Goal: Entertainment & Leisure: Consume media (video, audio)

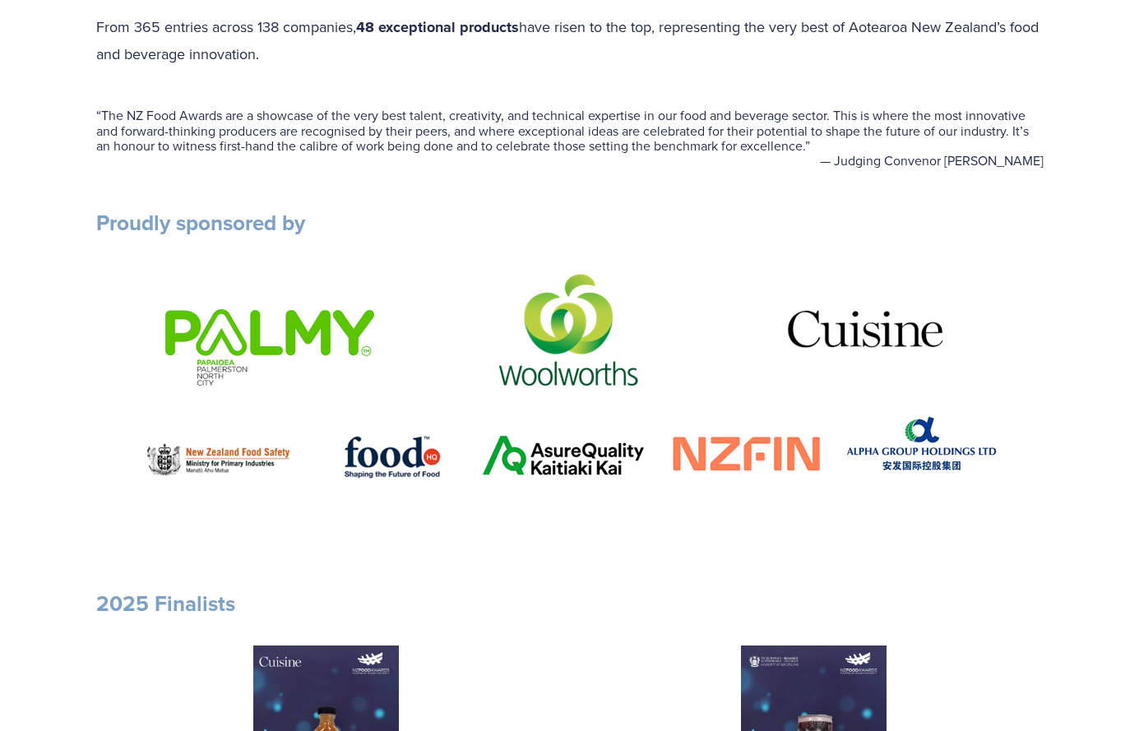
scroll to position [987, 0]
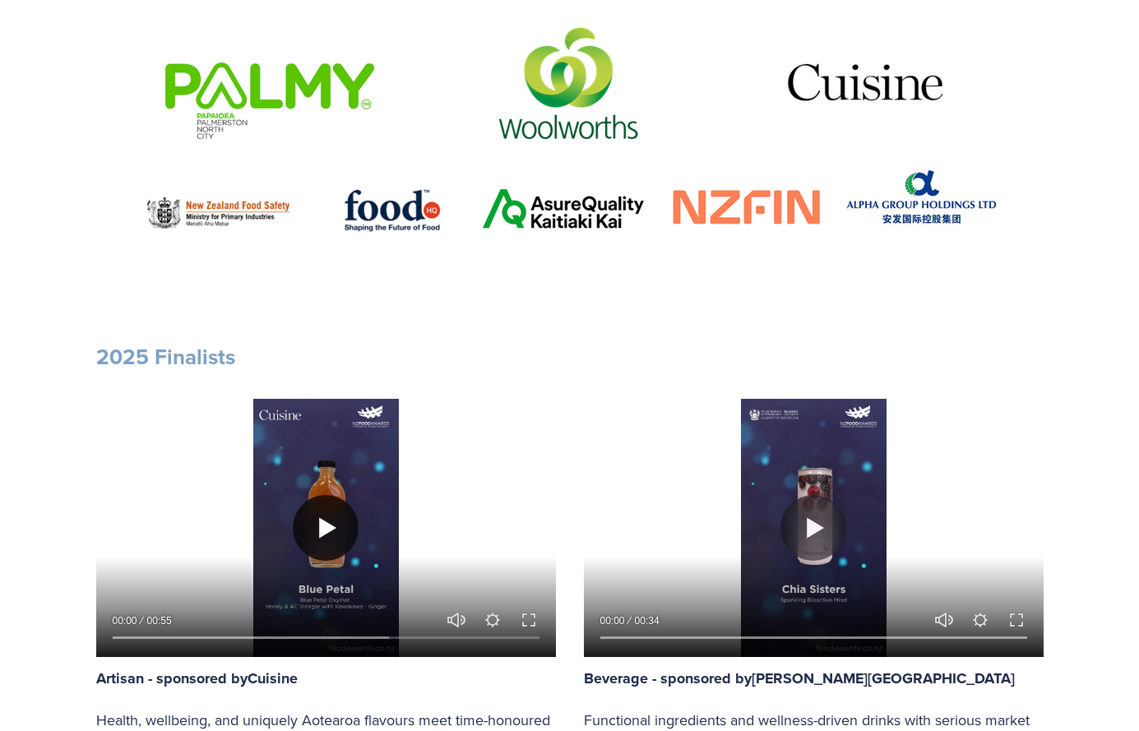
click at [312, 526] on button "Play" at bounding box center [326, 528] width 66 height 66
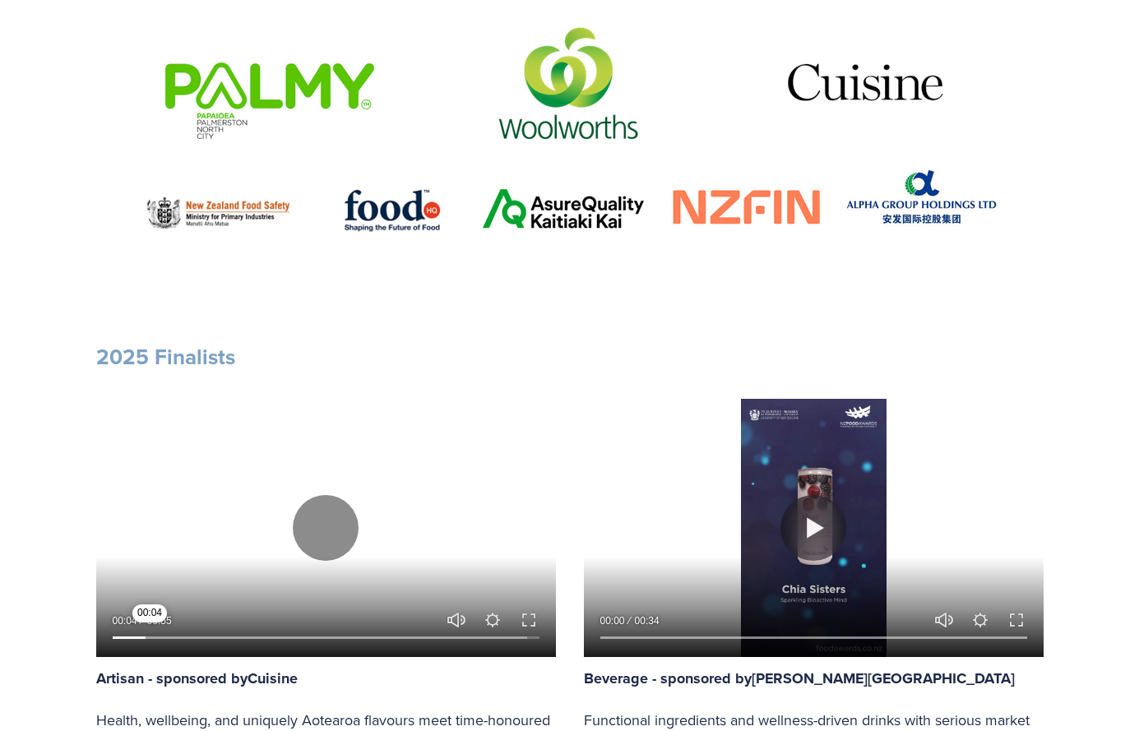
click at [150, 640] on input "Seek" at bounding box center [326, 638] width 427 height 12
click at [197, 641] on input "Seek" at bounding box center [326, 638] width 427 height 12
type input "26.22"
type input "0.3"
type input "26.69"
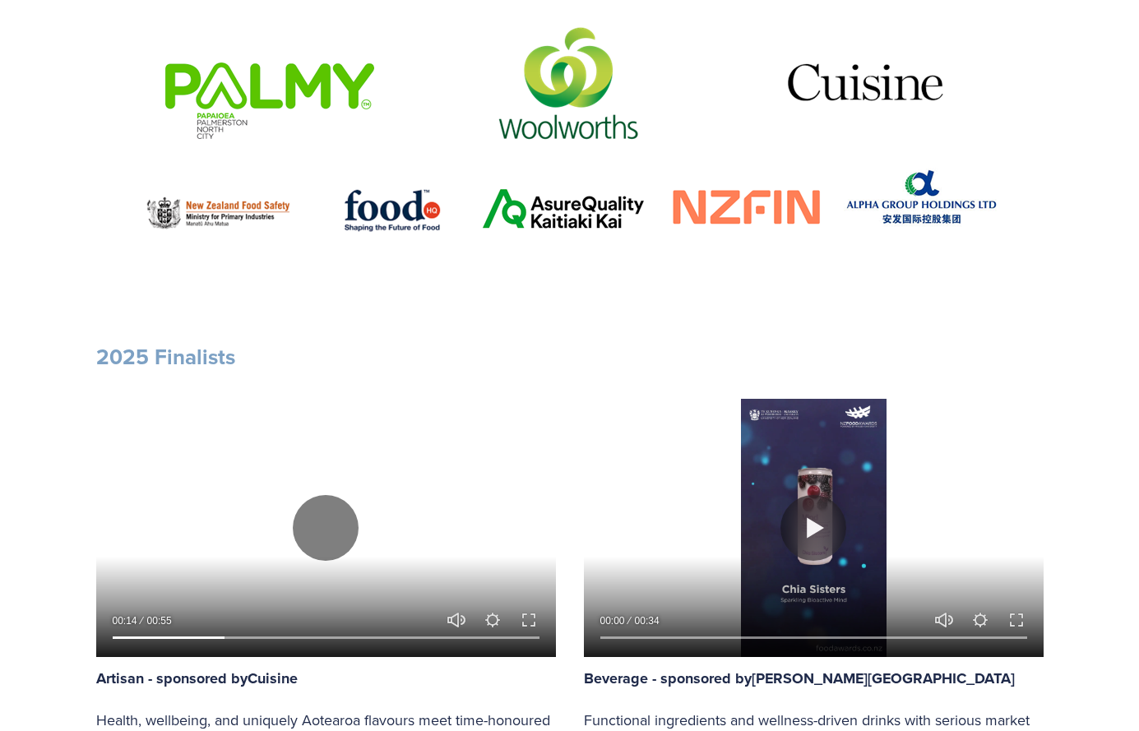
type input "0.3"
click at [457, 573] on input "Volume" at bounding box center [456, 570] width 23 height 71
click at [271, 634] on input "Seek" at bounding box center [326, 638] width 427 height 12
click at [336, 633] on input "Seek" at bounding box center [326, 638] width 427 height 12
click at [480, 440] on div at bounding box center [326, 528] width 460 height 258
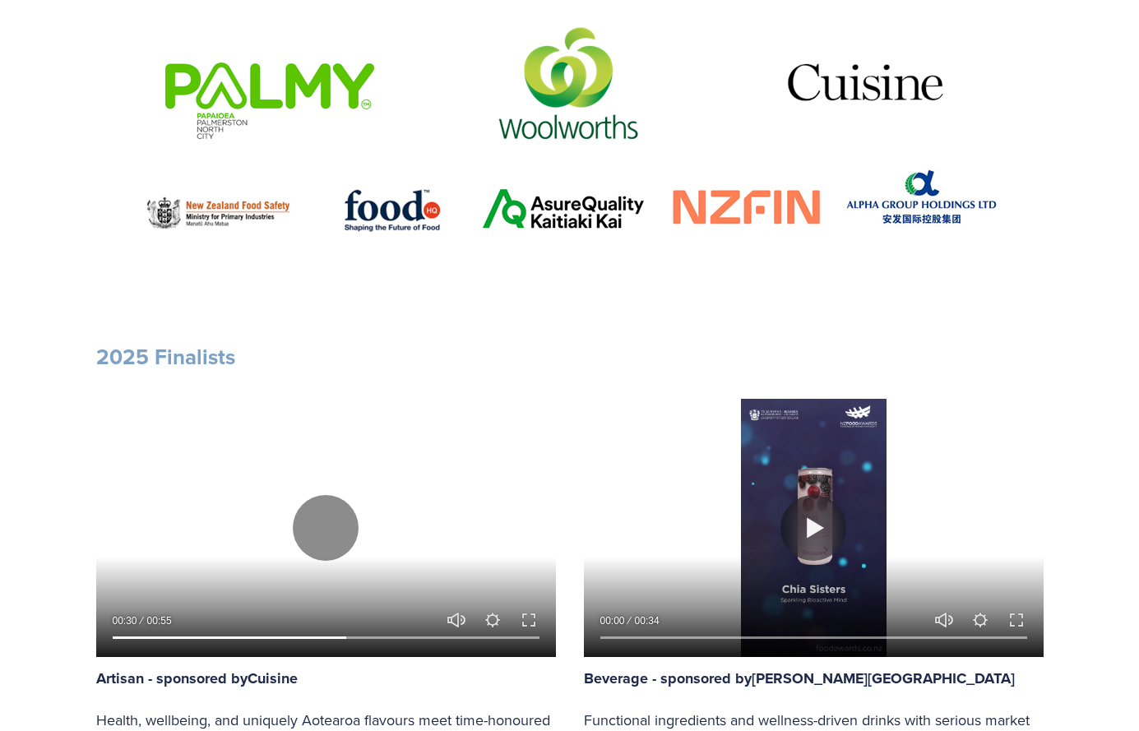
click at [476, 444] on div at bounding box center [326, 528] width 460 height 258
click at [430, 635] on input "Seek" at bounding box center [326, 638] width 427 height 12
click at [474, 637] on input "Seek" at bounding box center [326, 638] width 427 height 12
click at [510, 638] on input "Seek" at bounding box center [326, 638] width 427 height 12
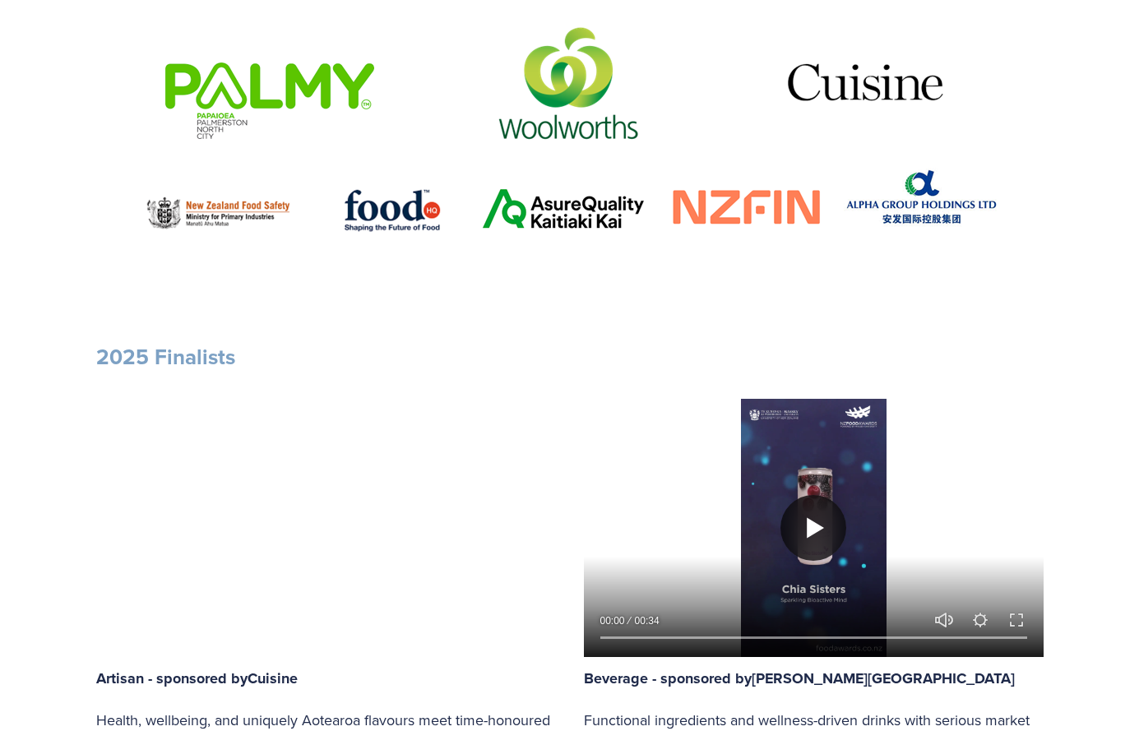
click at [827, 525] on button "Play" at bounding box center [813, 528] width 66 height 66
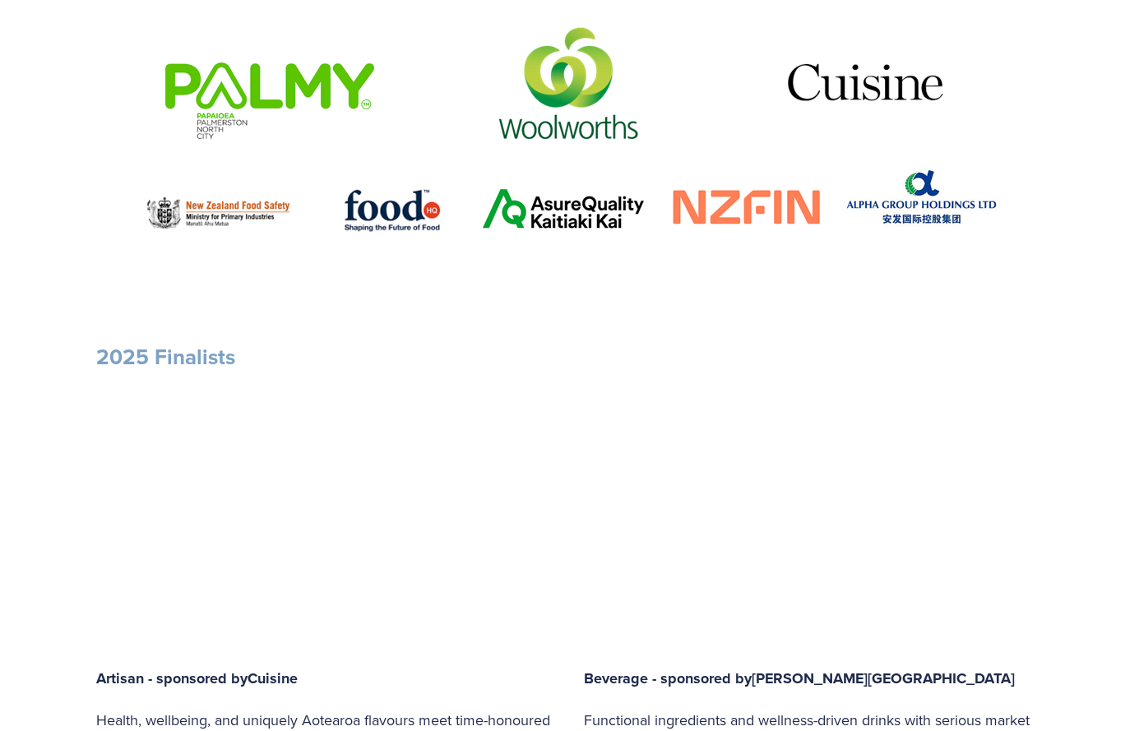
type input "96.08"
type input "0.34"
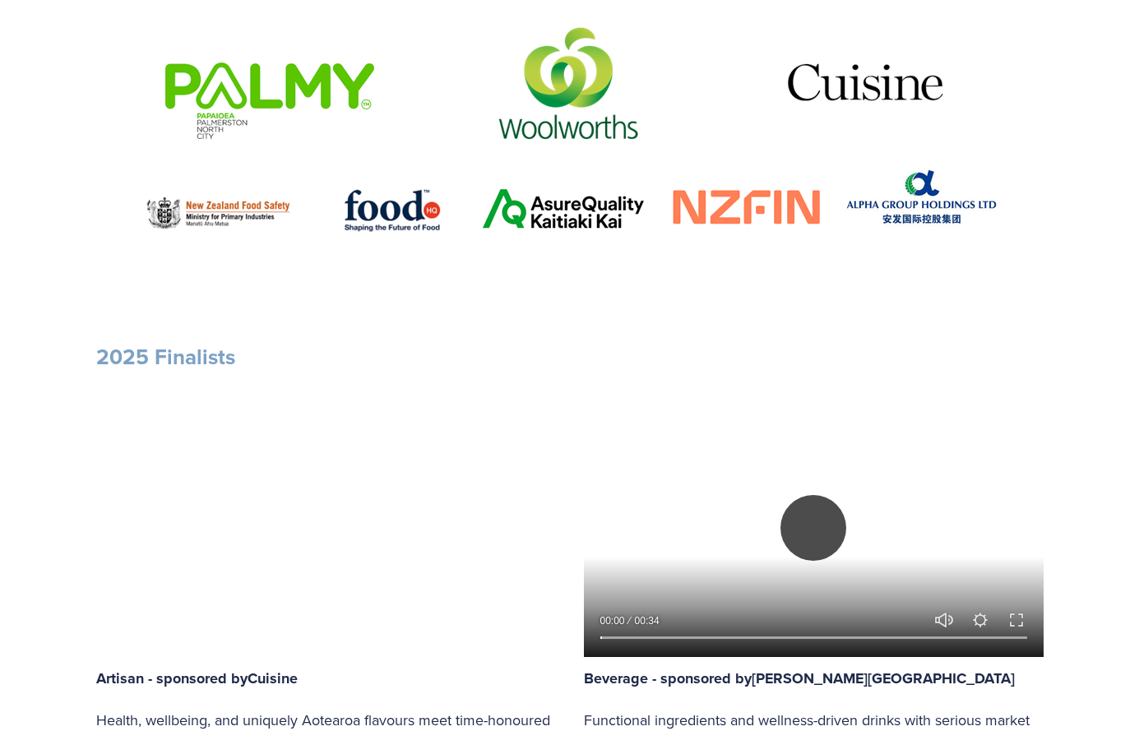
type input "96.56"
type input "1.11"
type input "97.04"
type input "1.87"
type input "97.54"
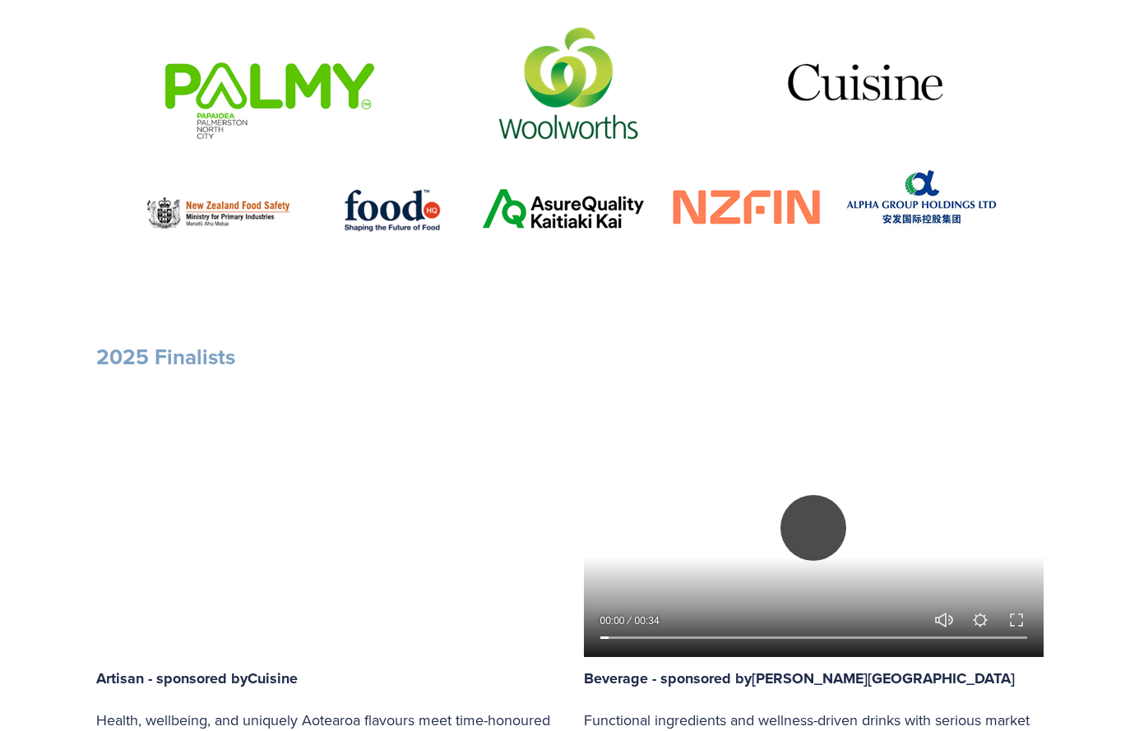
type input "2.64"
type input "98"
click at [940, 619] on button "Unmute Mute" at bounding box center [944, 620] width 20 height 20
type input "0"
type input "3.49"
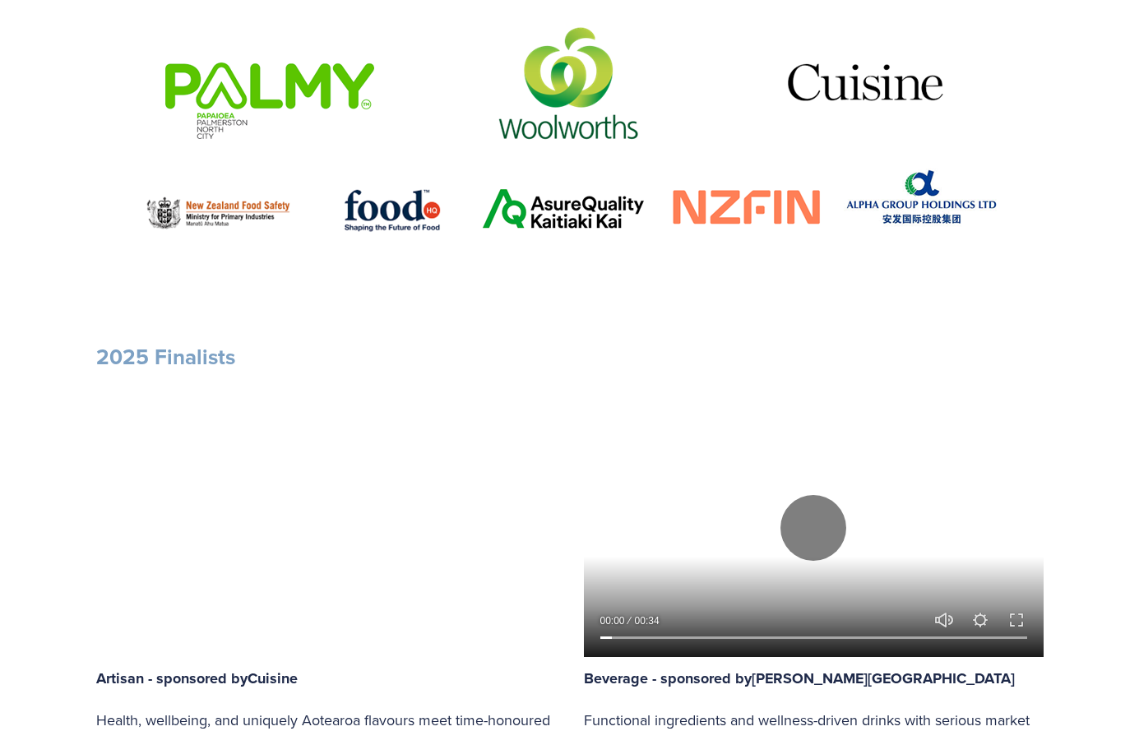
type input "98.47"
type input "4.25"
type input "98.97"
type input "5.03"
type input "99.44"
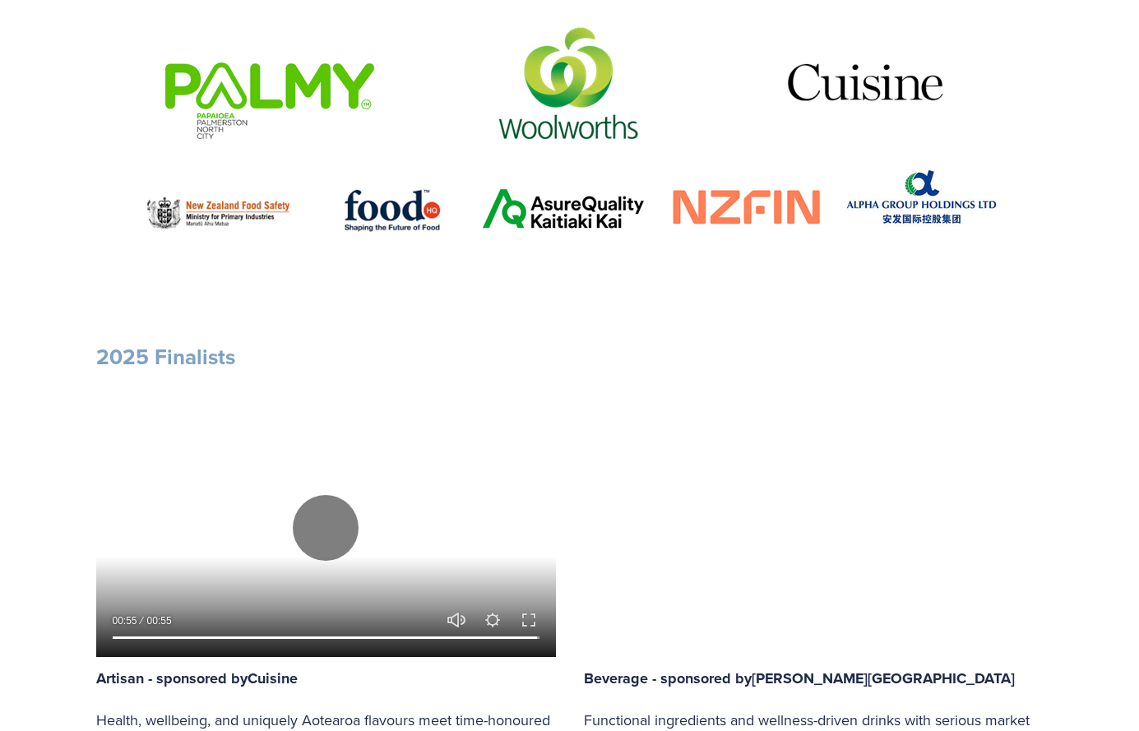
type input "5.78"
type input "100"
type input "8.09"
click at [451, 615] on button "Unmute Mute" at bounding box center [457, 620] width 20 height 20
type input "0"
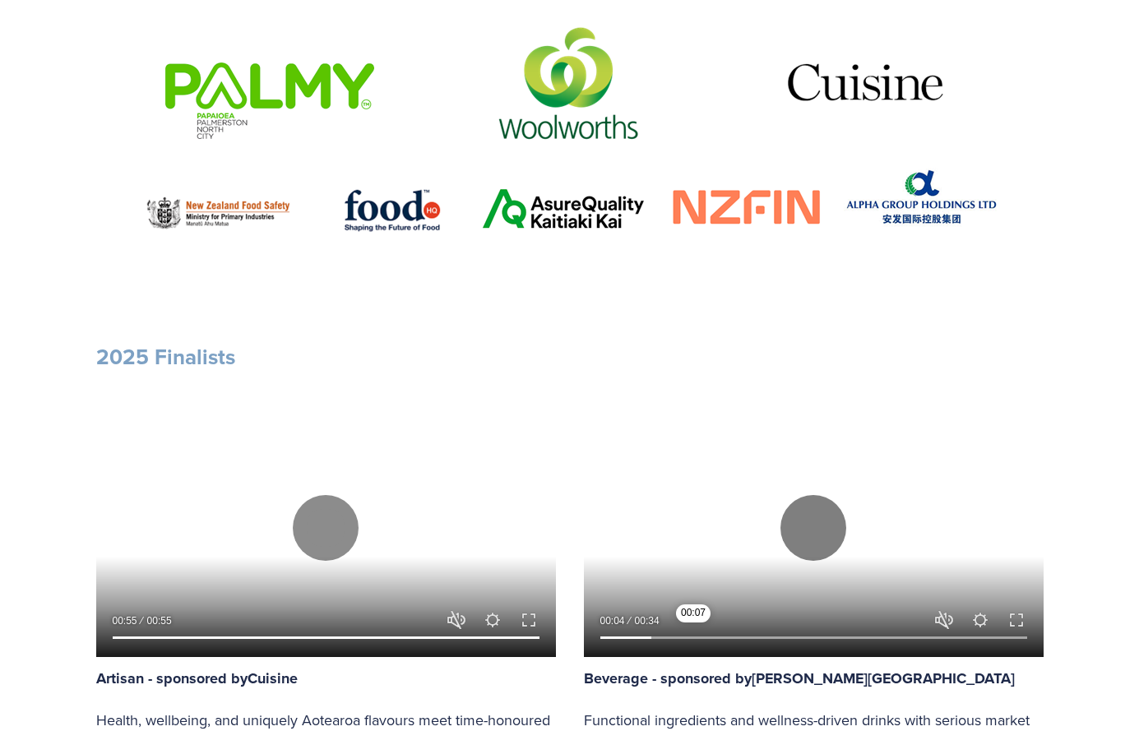
click at [706, 638] on input "Seek" at bounding box center [813, 638] width 427 height 12
click at [765, 636] on input "Seek" at bounding box center [813, 638] width 427 height 12
click at [823, 640] on input "Seek" at bounding box center [813, 638] width 427 height 12
click at [879, 637] on input "Seek" at bounding box center [813, 638] width 427 height 12
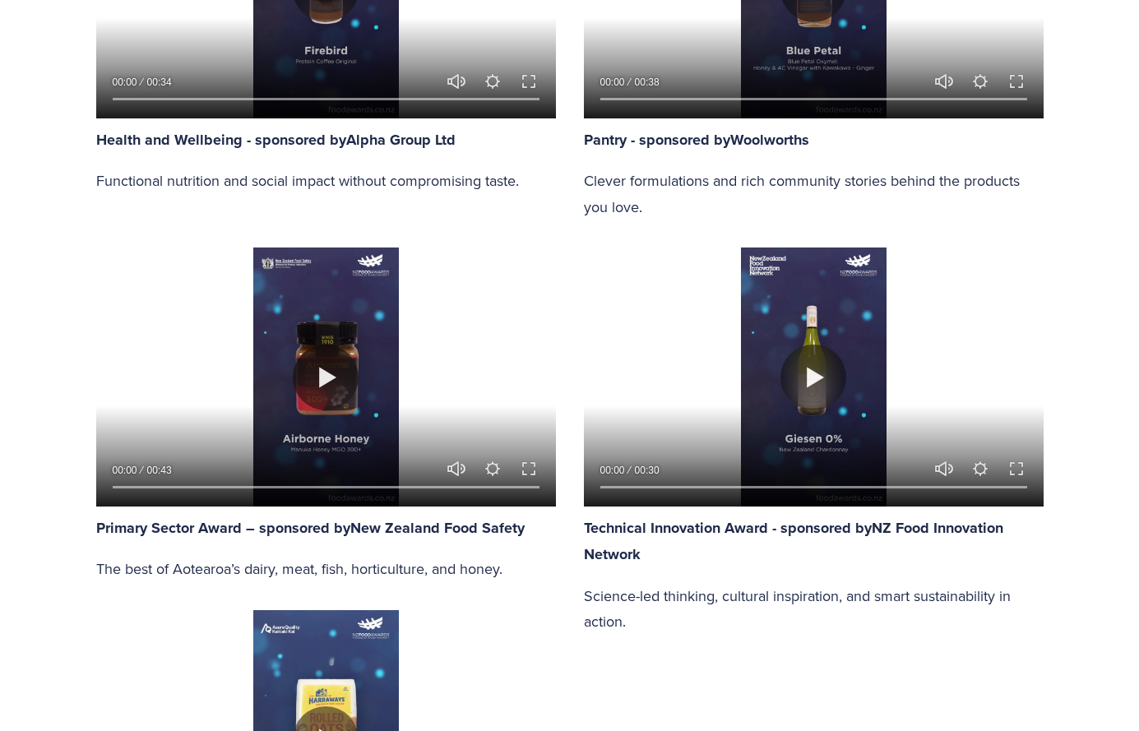
scroll to position [2632, 0]
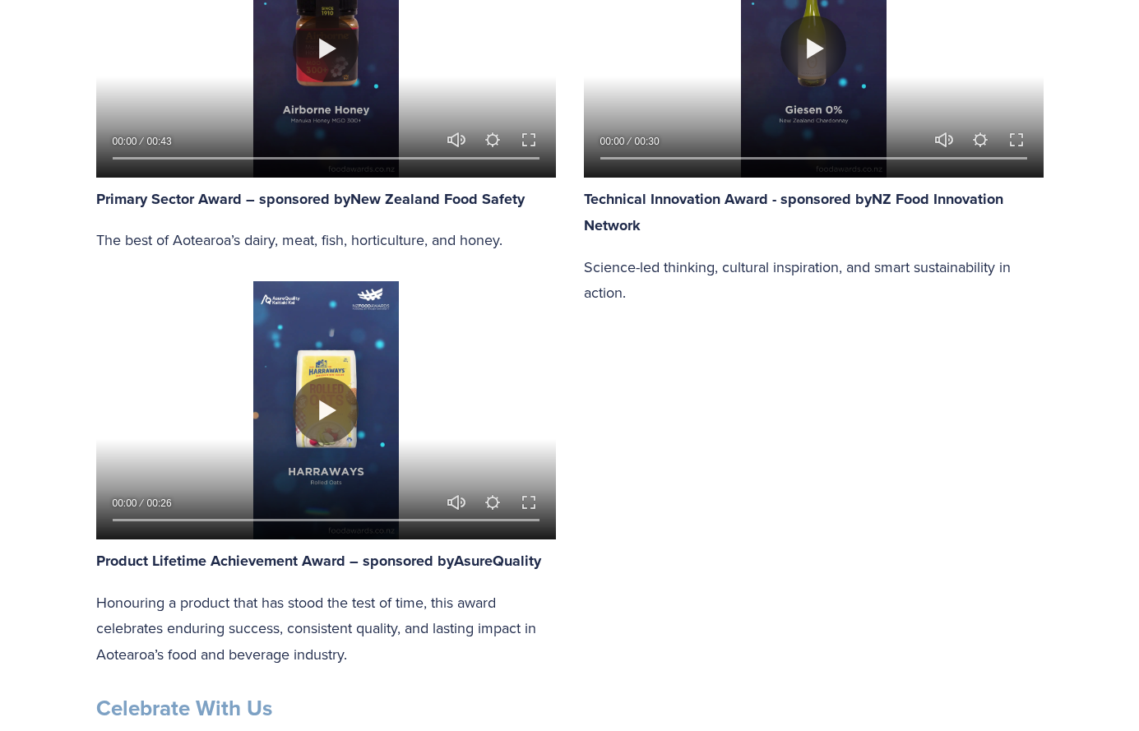
type input "100"
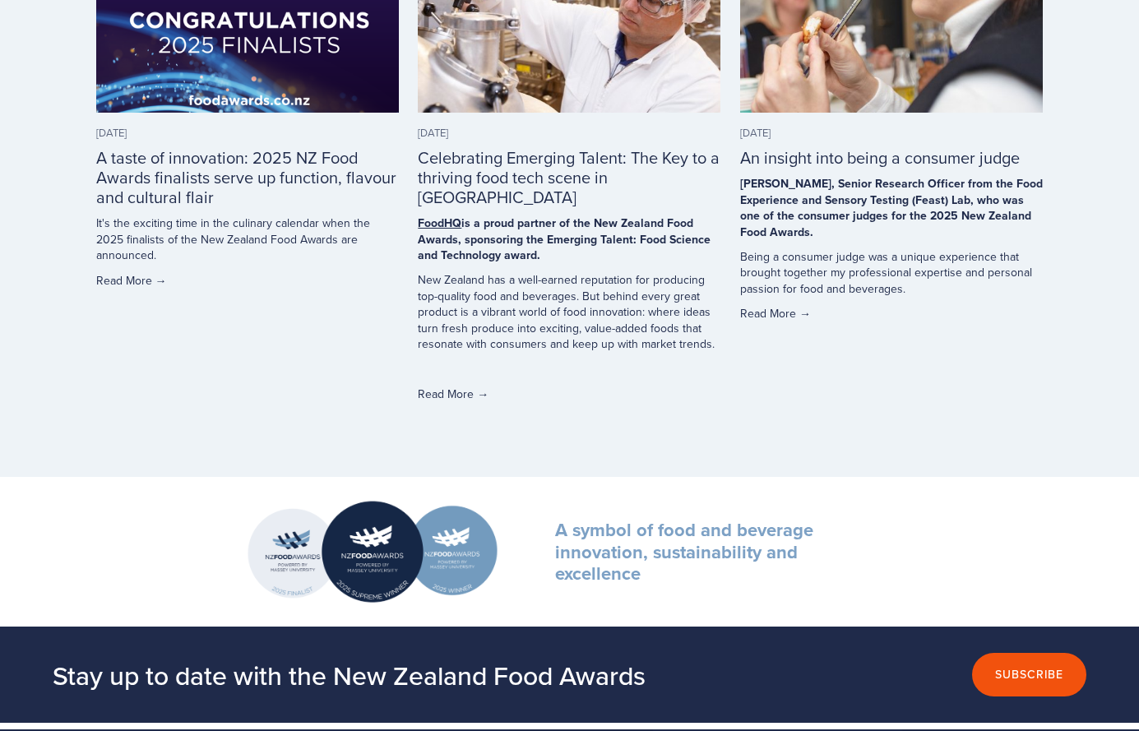
scroll to position [5510, 0]
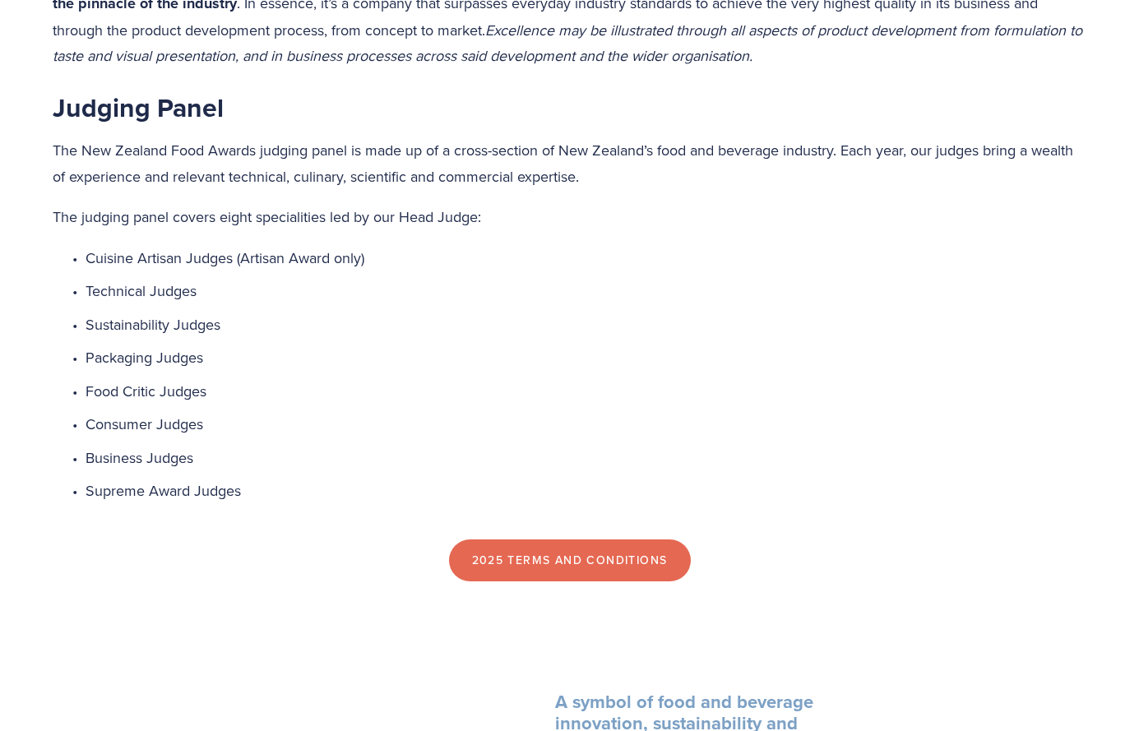
scroll to position [1480, 0]
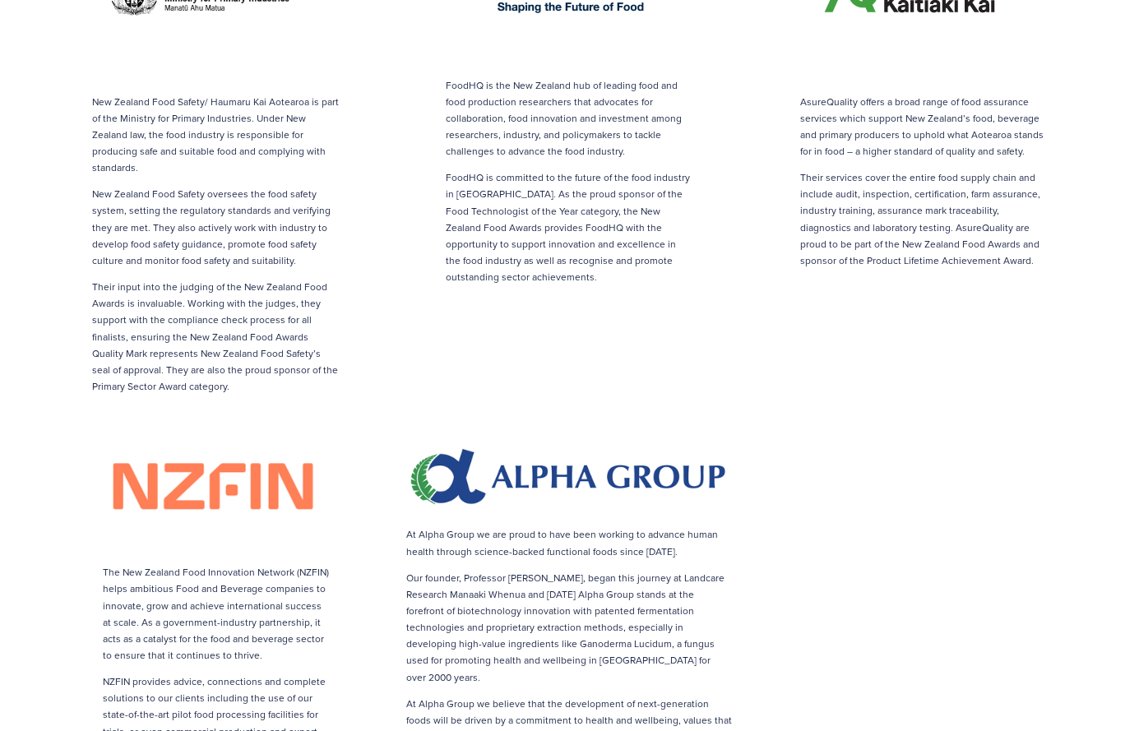
scroll to position [2056, 0]
